Goal: Entertainment & Leisure: Consume media (video, audio)

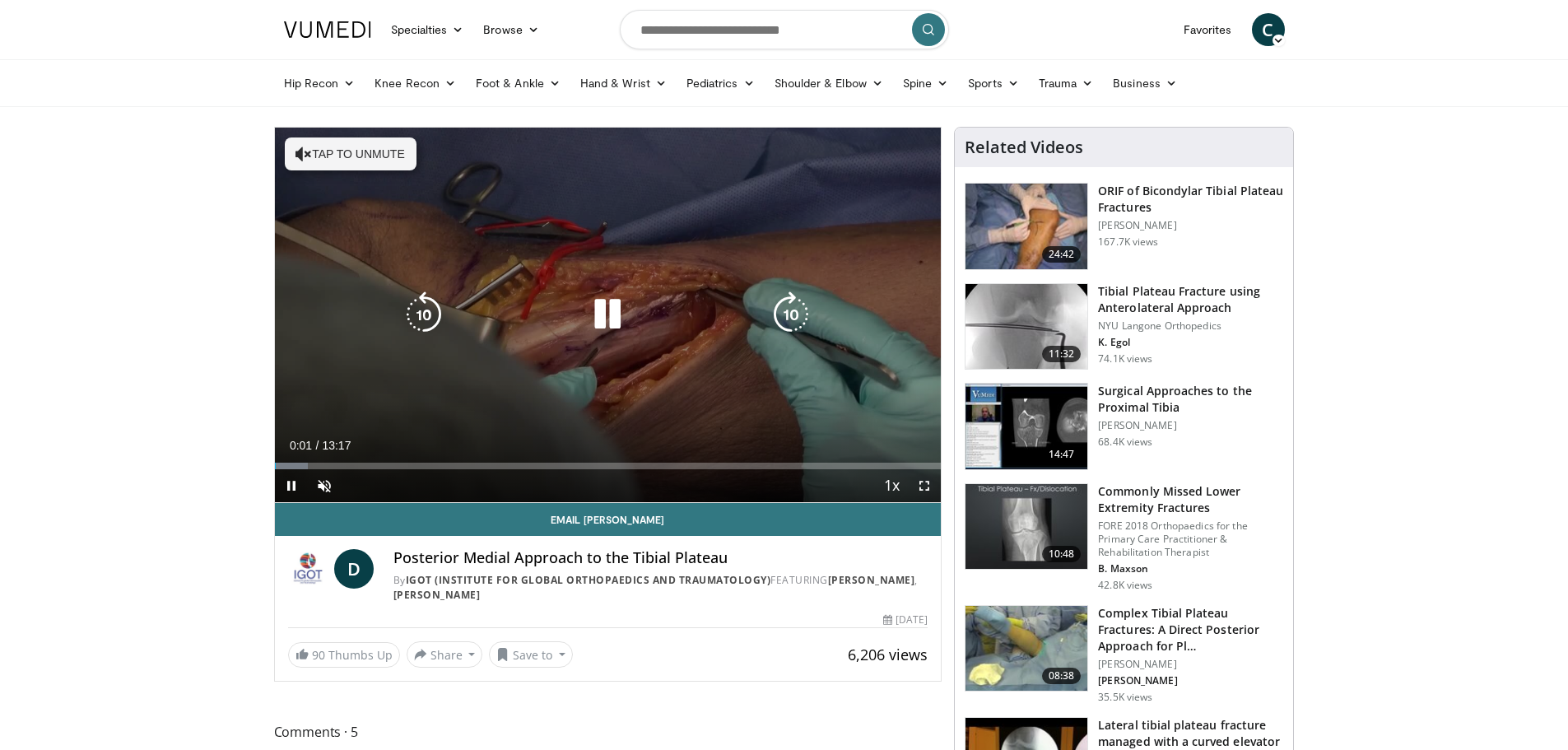
click at [351, 162] on button "Tap to unmute" at bounding box center [350, 154] width 131 height 33
drag, startPoint x: 929, startPoint y: 486, endPoint x: 927, endPoint y: 580, distance: 94.0
click at [929, 485] on span "Video Player" at bounding box center [924, 485] width 33 height 33
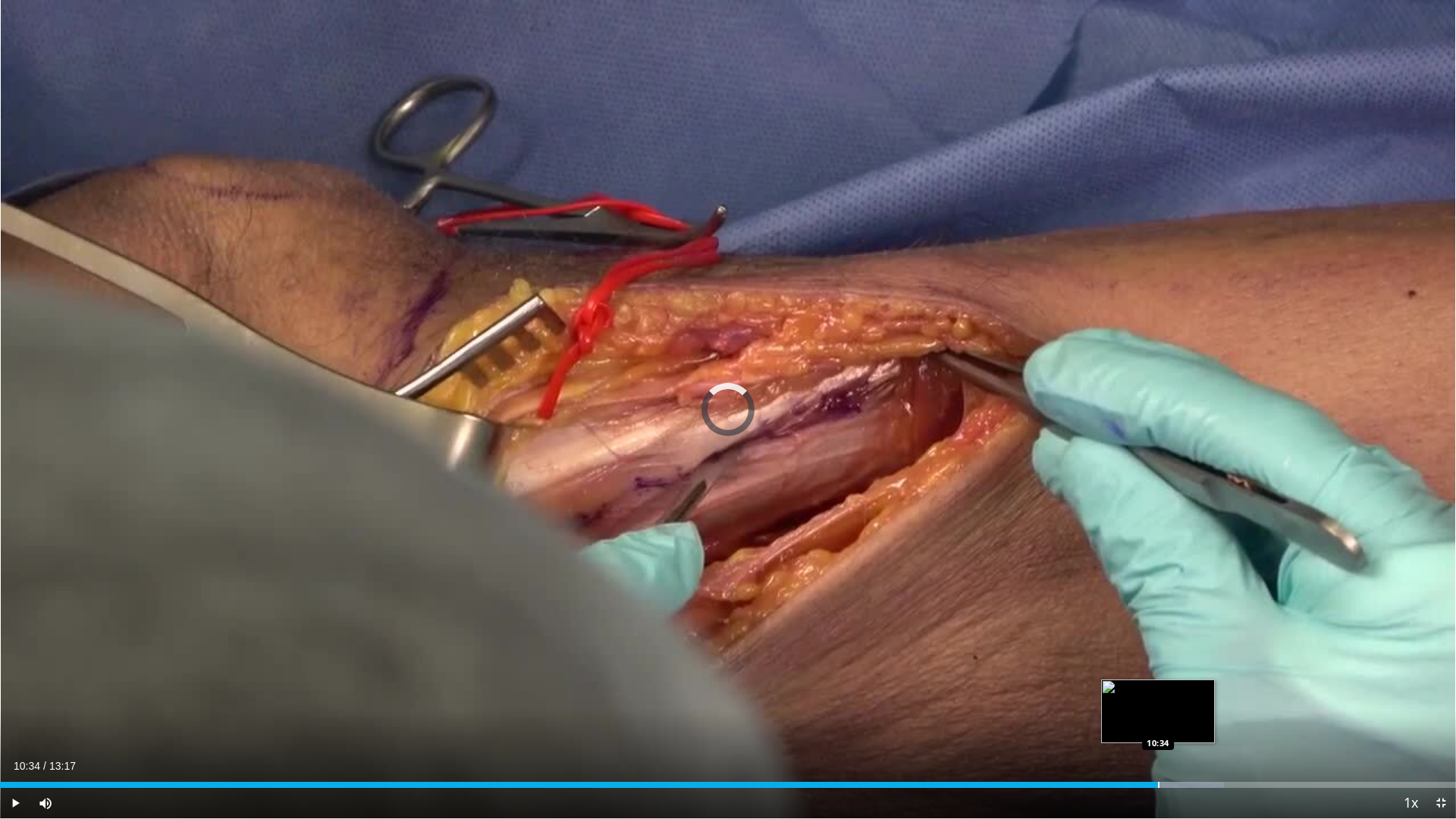
click at [1157, 690] on div "Loaded : 84.08% 10:34 10:34" at bounding box center [728, 781] width 1456 height 15
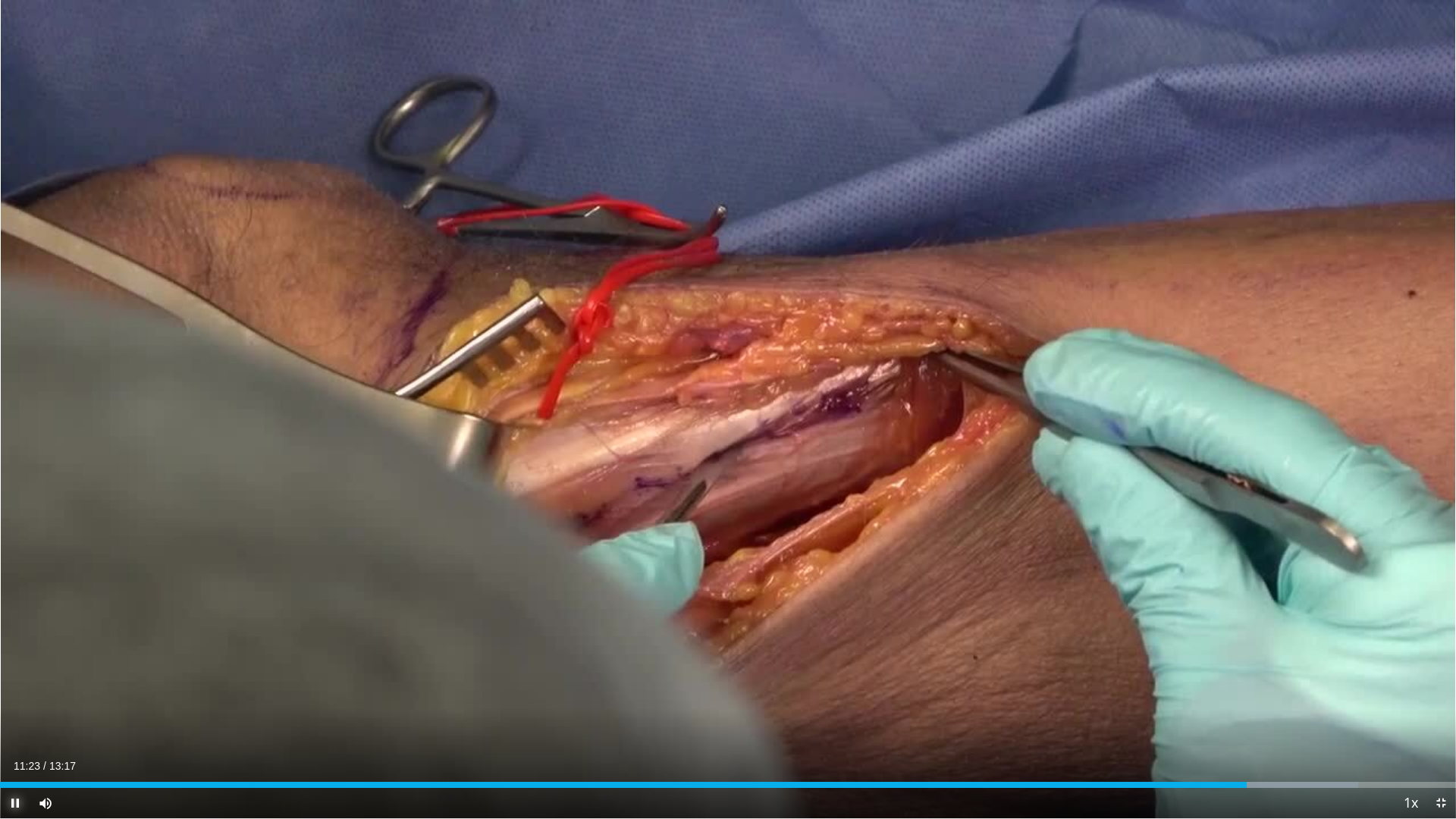
click at [16, 690] on span "Video Player" at bounding box center [15, 803] width 30 height 30
click at [1438, 690] on span "Video Player" at bounding box center [1440, 803] width 30 height 30
